Goal: Find contact information: Find contact information

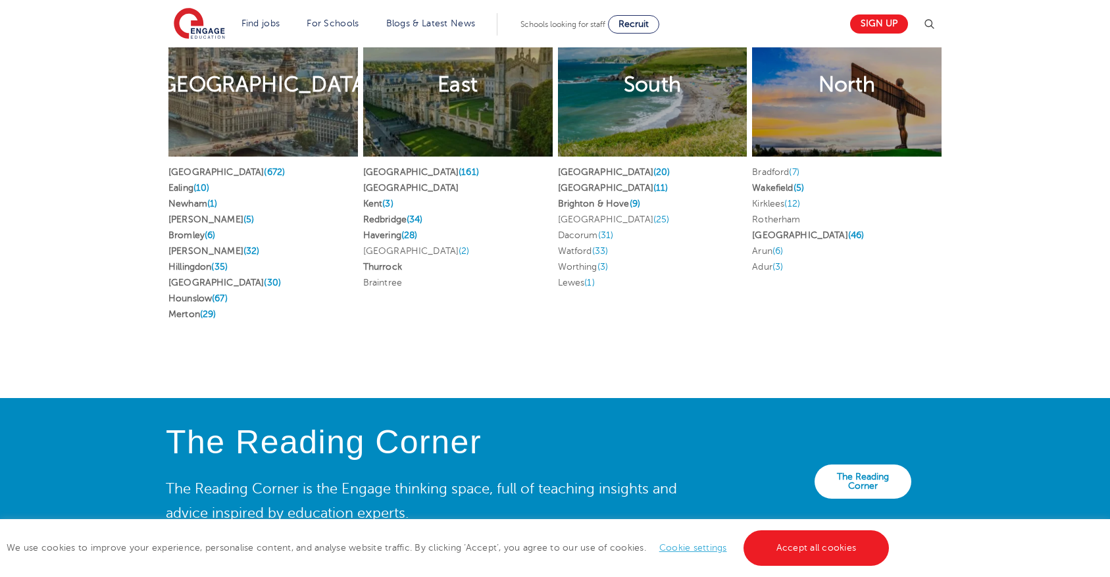
scroll to position [2905, 0]
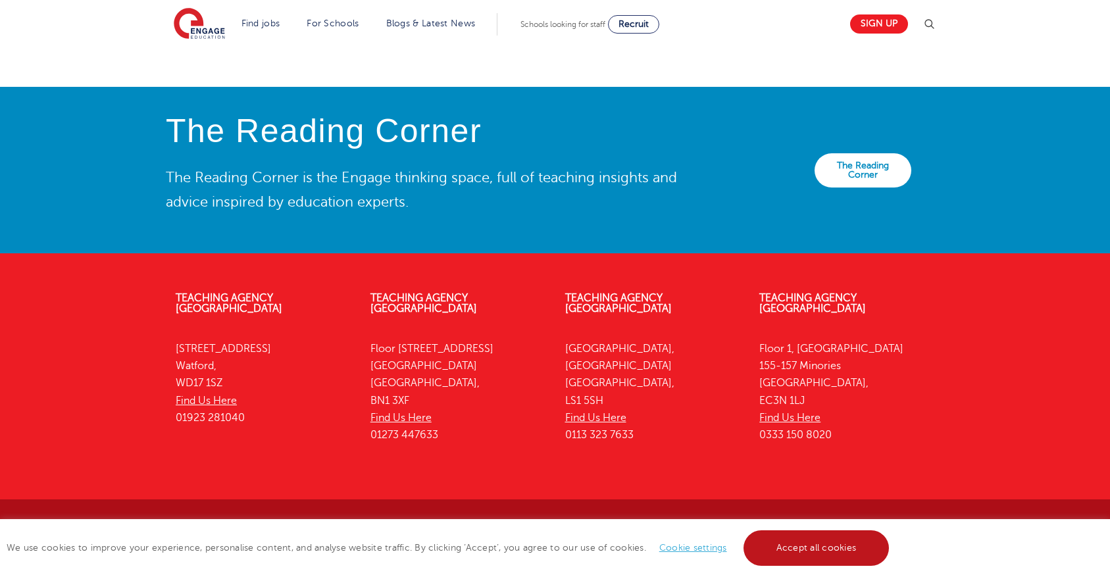
click at [854, 539] on link "Accept all cookies" at bounding box center [816, 548] width 146 height 36
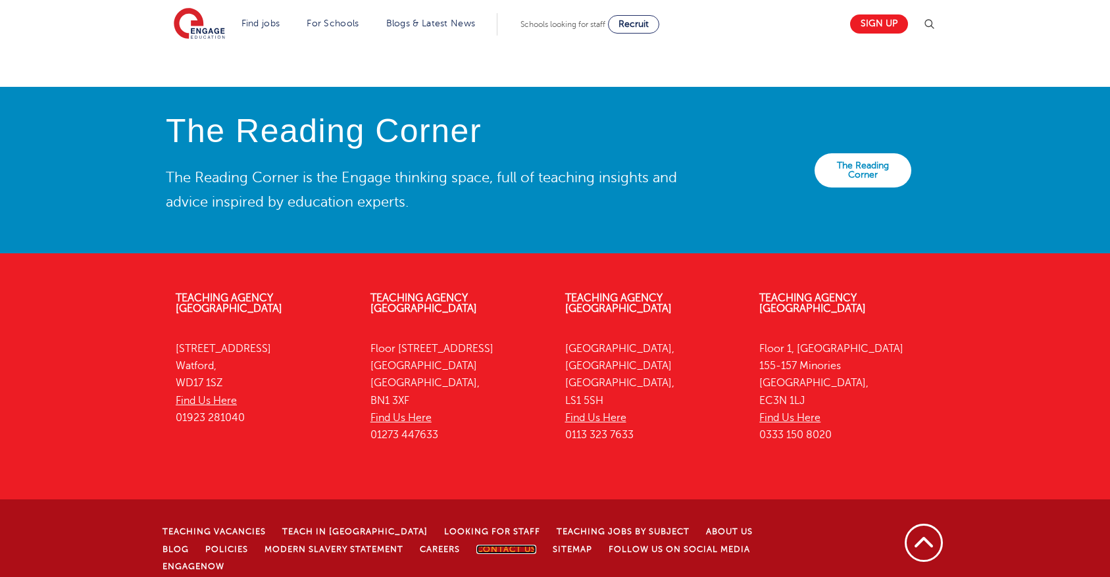
click at [476, 545] on link "Contact Us" at bounding box center [506, 549] width 60 height 9
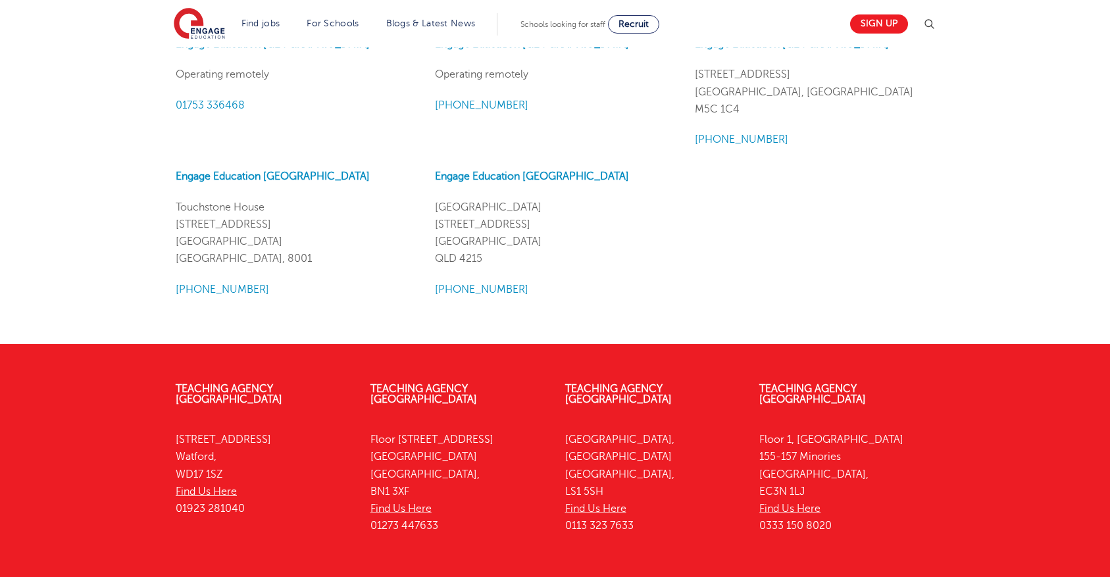
scroll to position [1567, 0]
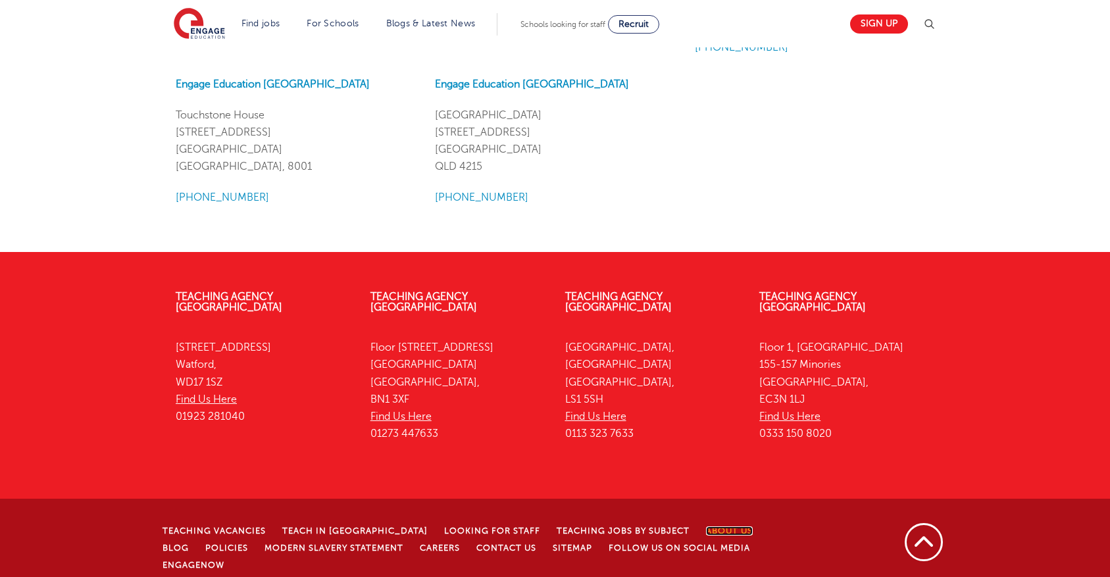
click at [706, 526] on link "About Us" at bounding box center [729, 530] width 47 height 9
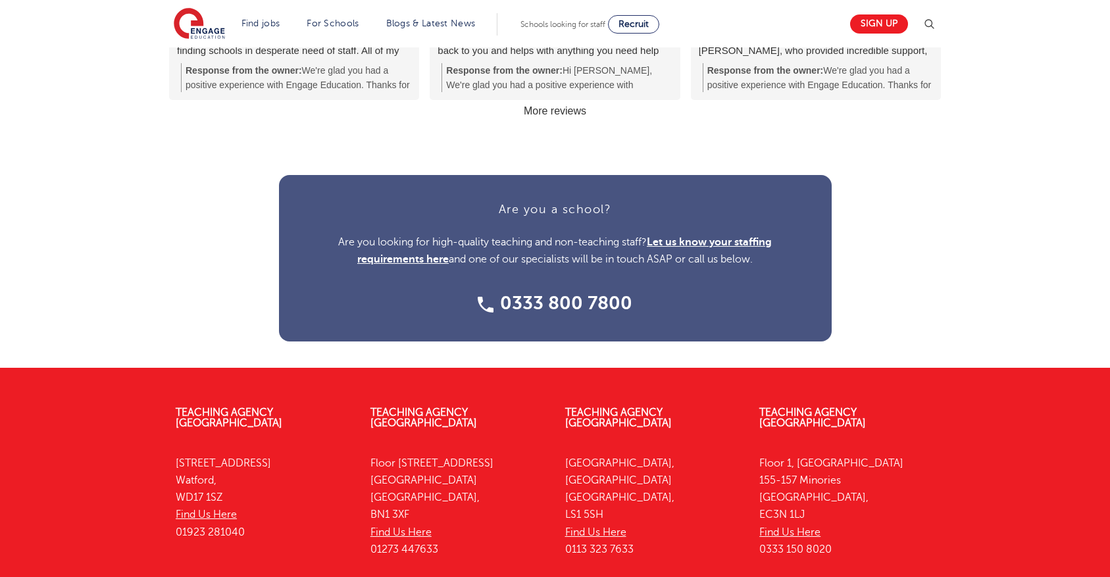
scroll to position [1693, 0]
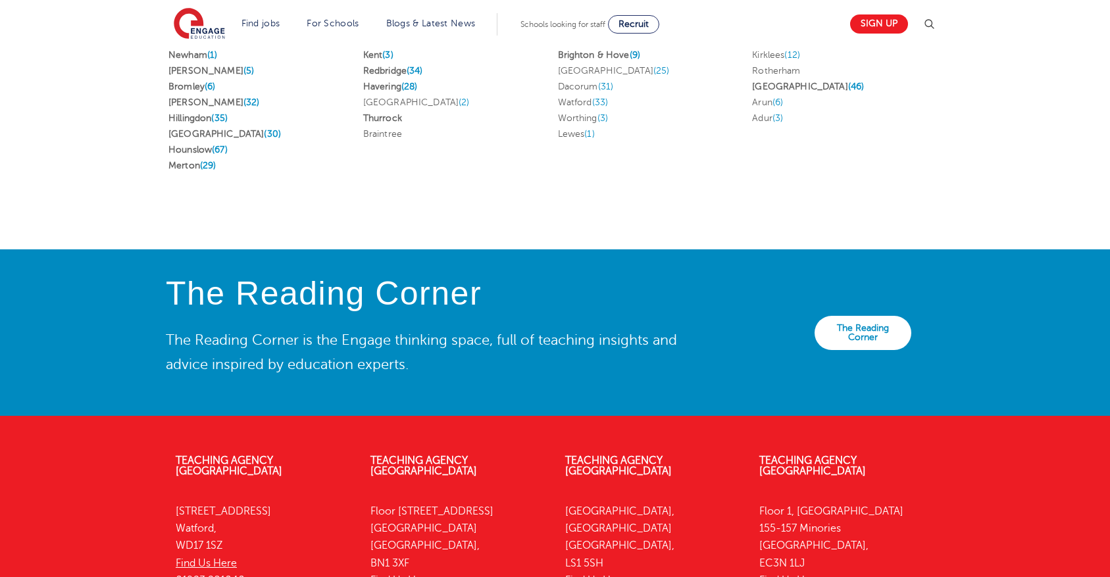
scroll to position [2905, 0]
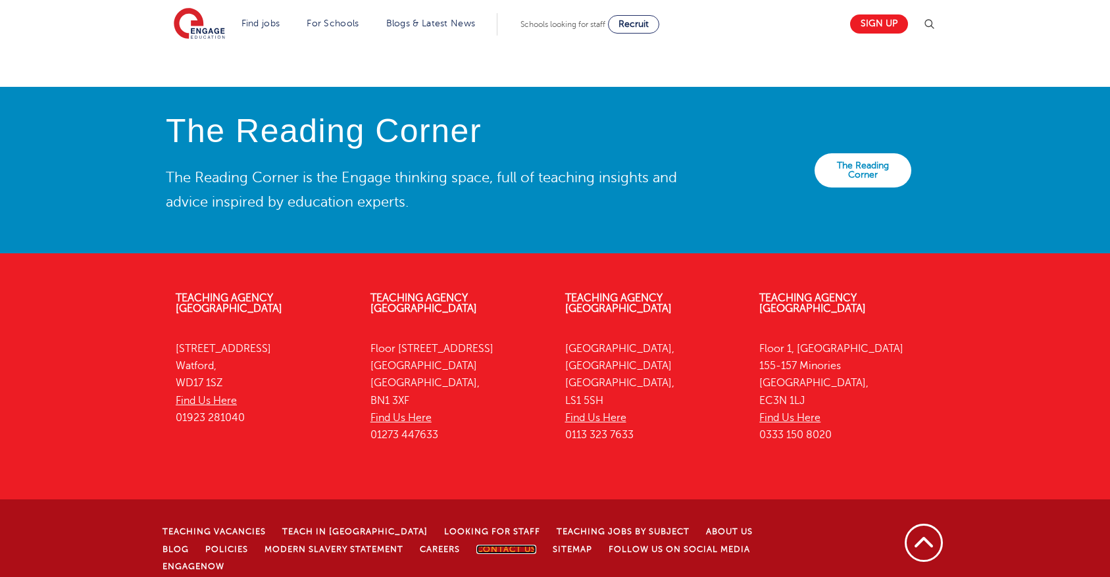
click at [476, 545] on link "Contact Us" at bounding box center [506, 549] width 60 height 9
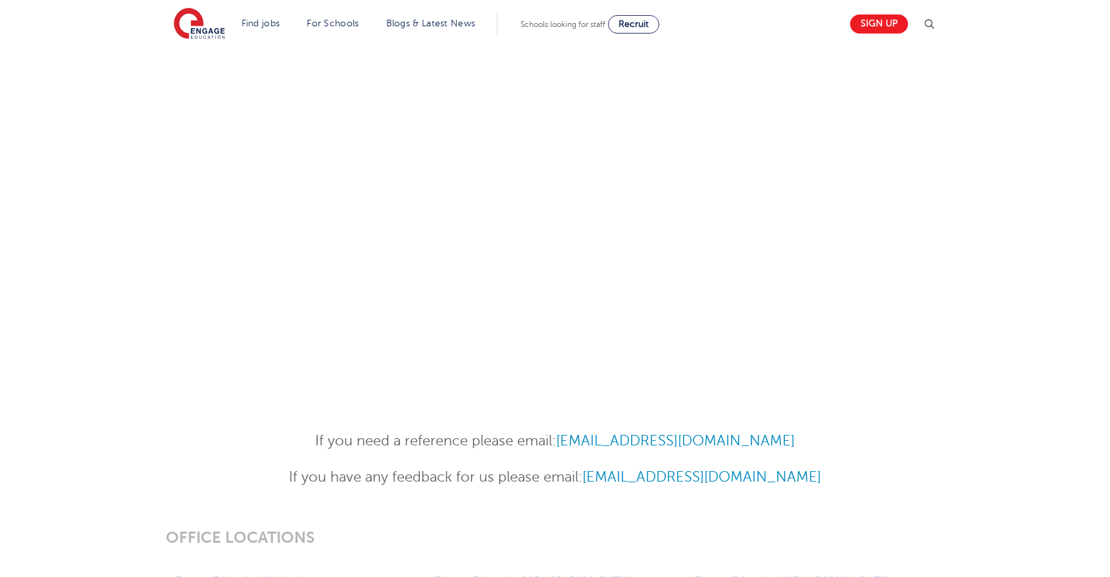
scroll to position [872, 0]
